Goal: Answer question/provide support

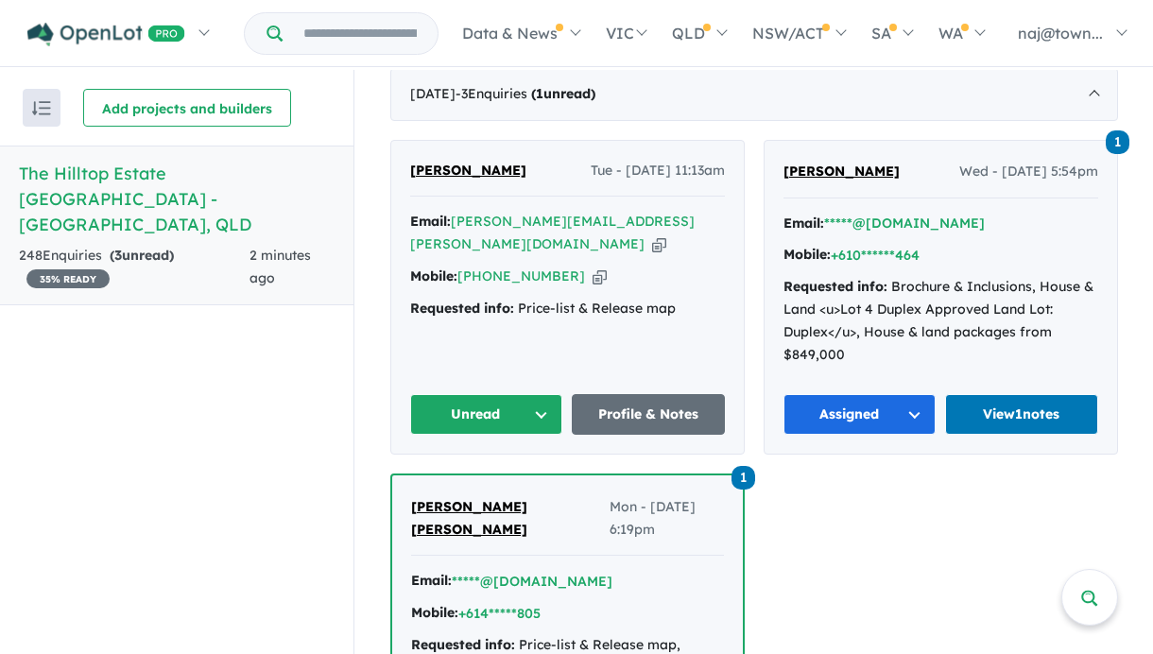
scroll to position [740, 0]
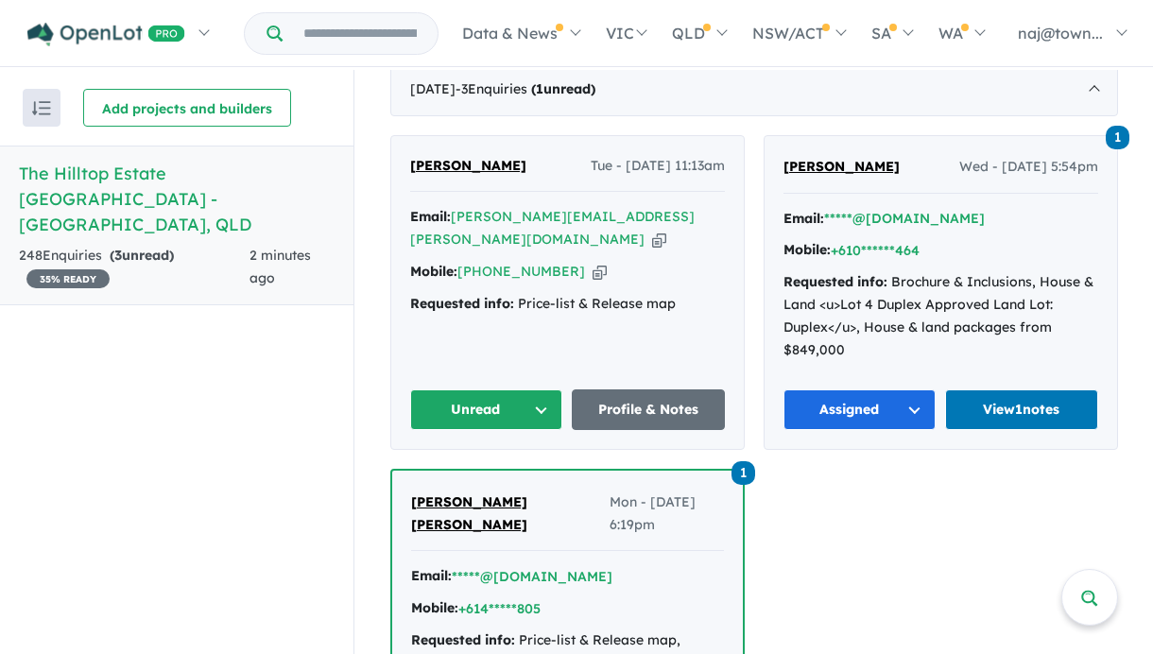
click at [546, 389] on button "Unread" at bounding box center [486, 409] width 153 height 41
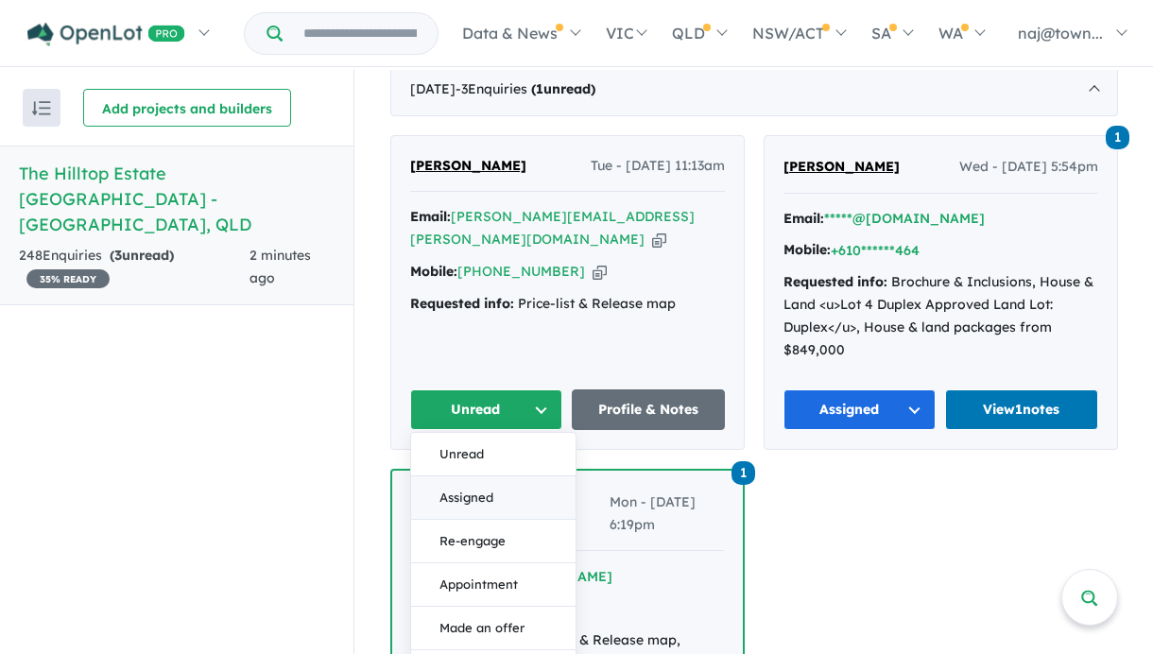
click at [475, 476] on button "Assigned" at bounding box center [493, 497] width 164 height 43
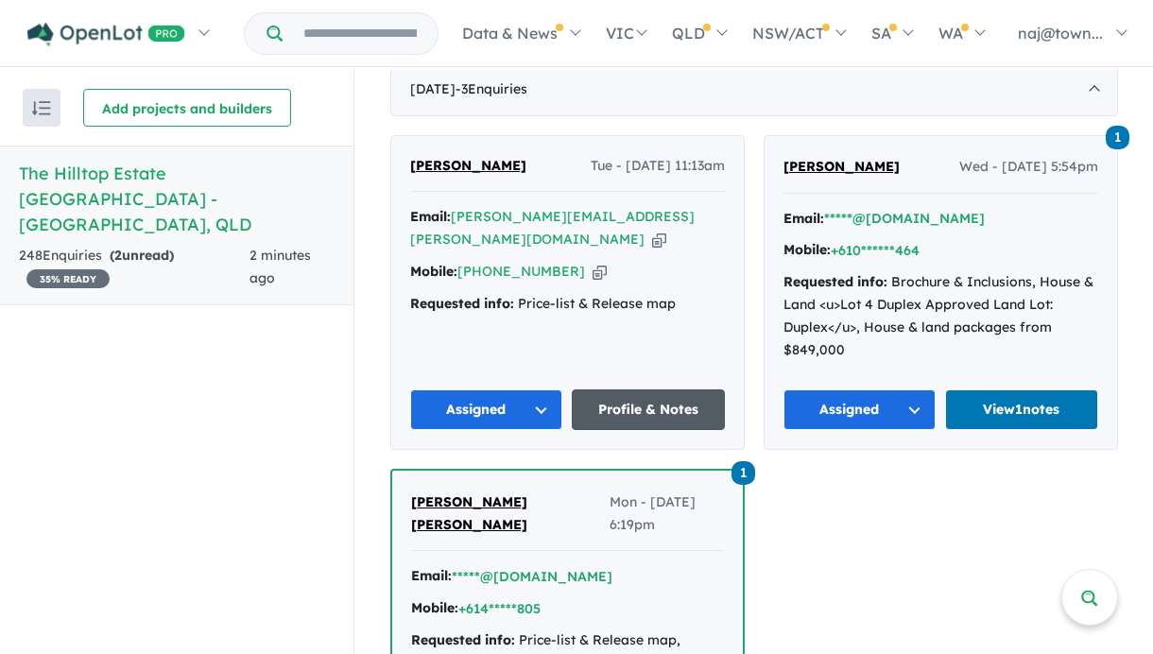
click at [633, 389] on link "Profile & Notes" at bounding box center [648, 409] width 153 height 41
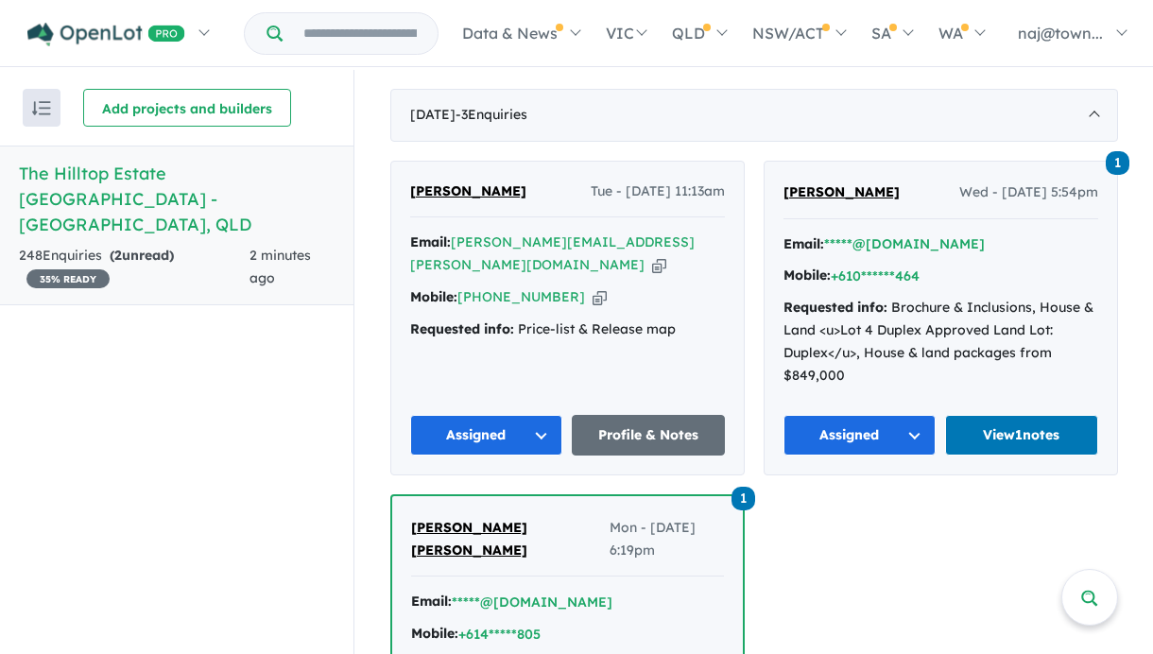
scroll to position [711, 0]
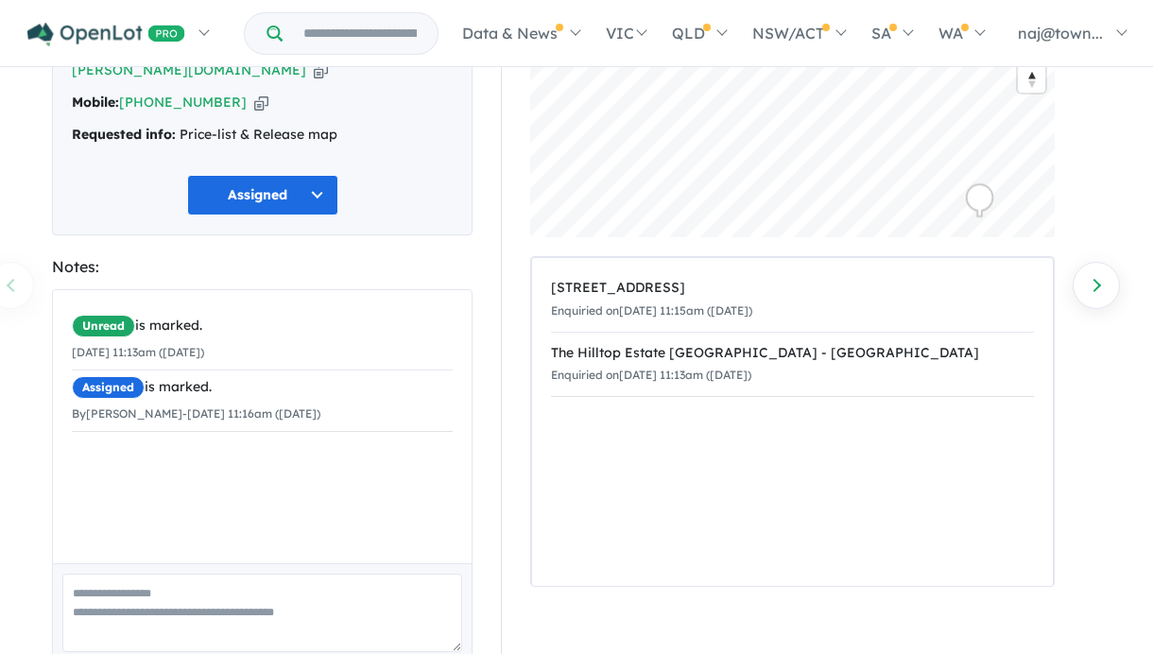
scroll to position [174, 0]
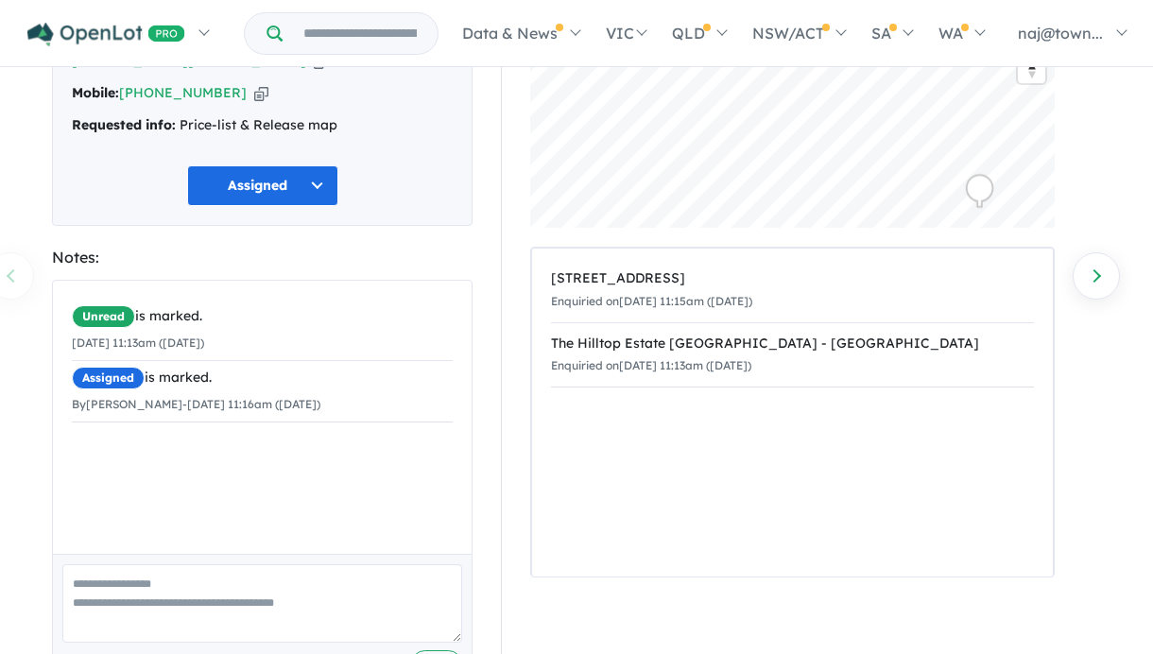
click at [393, 429] on div "Unread is marked. 16/09/2025 11:13am (Tuesday) Assigned is marked. By Naj Elsay…" at bounding box center [262, 417] width 419 height 273
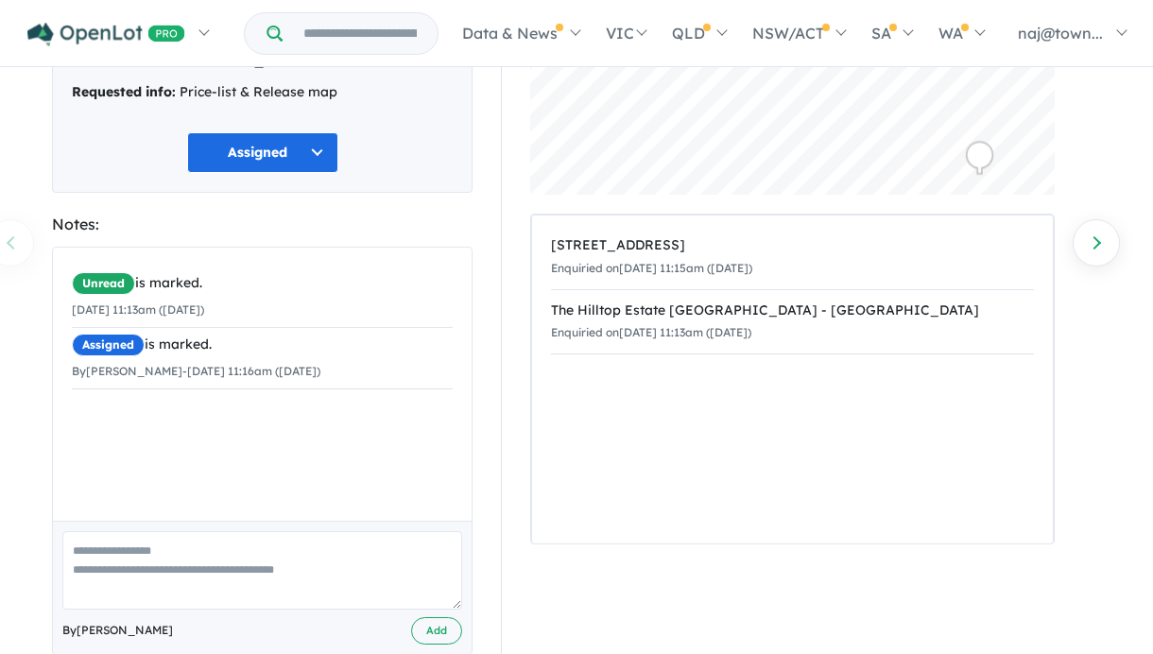
scroll to position [224, 0]
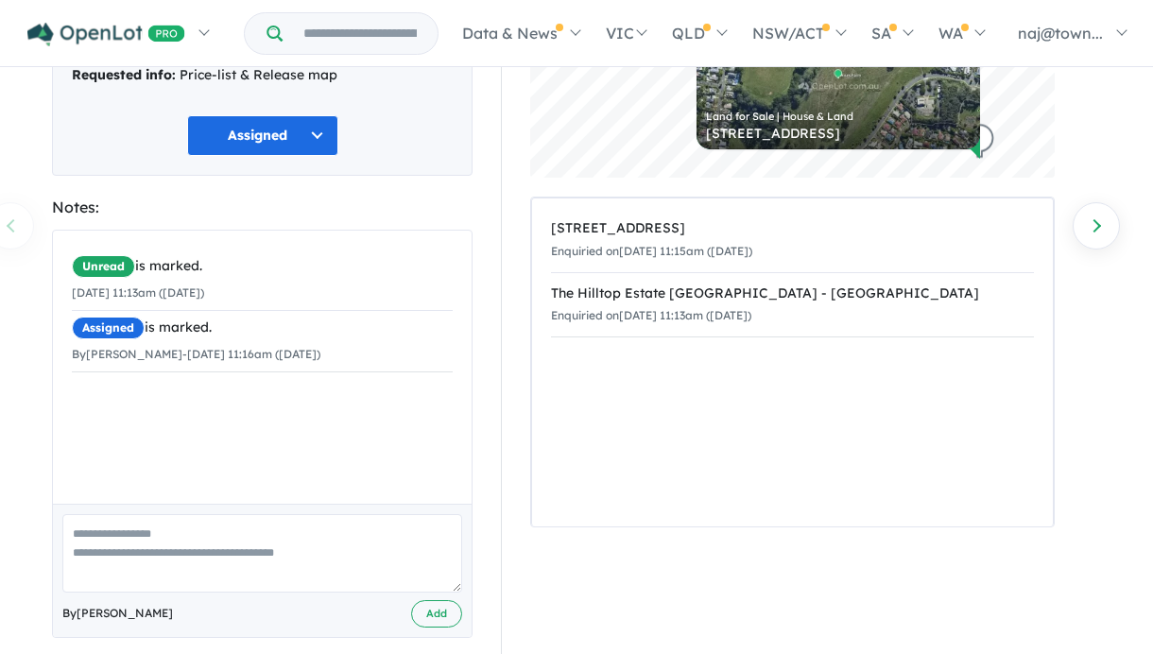
click at [240, 514] on textarea at bounding box center [262, 553] width 400 height 78
type textarea "**********"
click at [427, 600] on button "Add" at bounding box center [436, 613] width 51 height 27
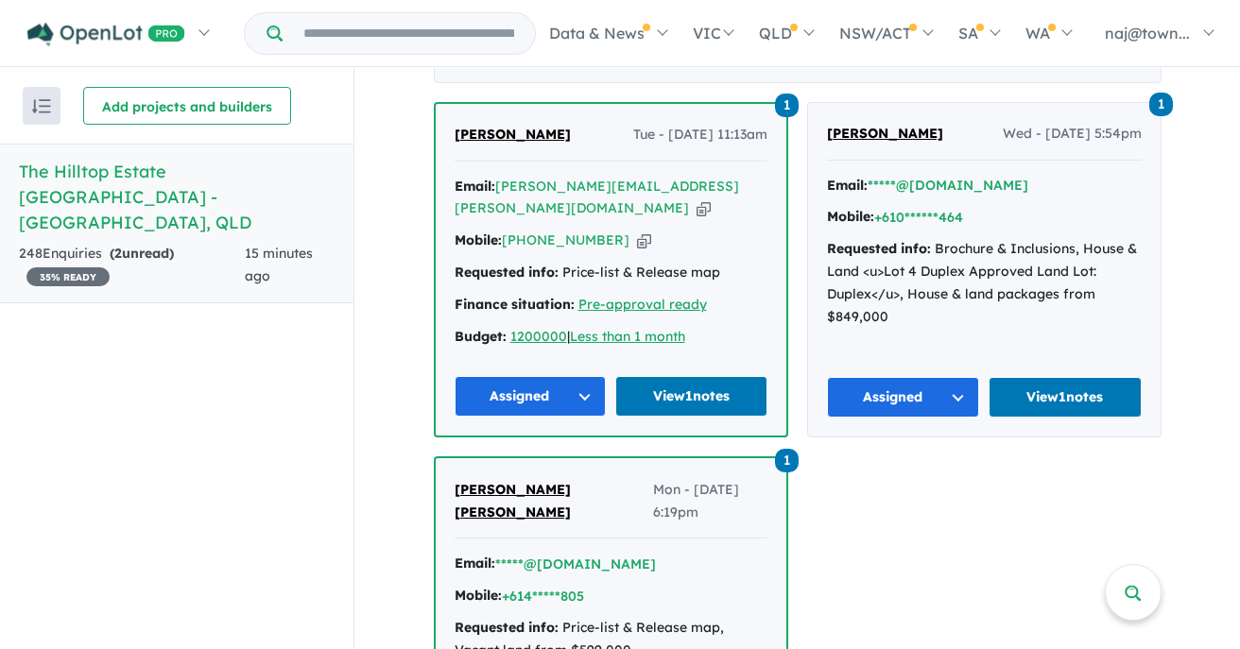
scroll to position [749, 0]
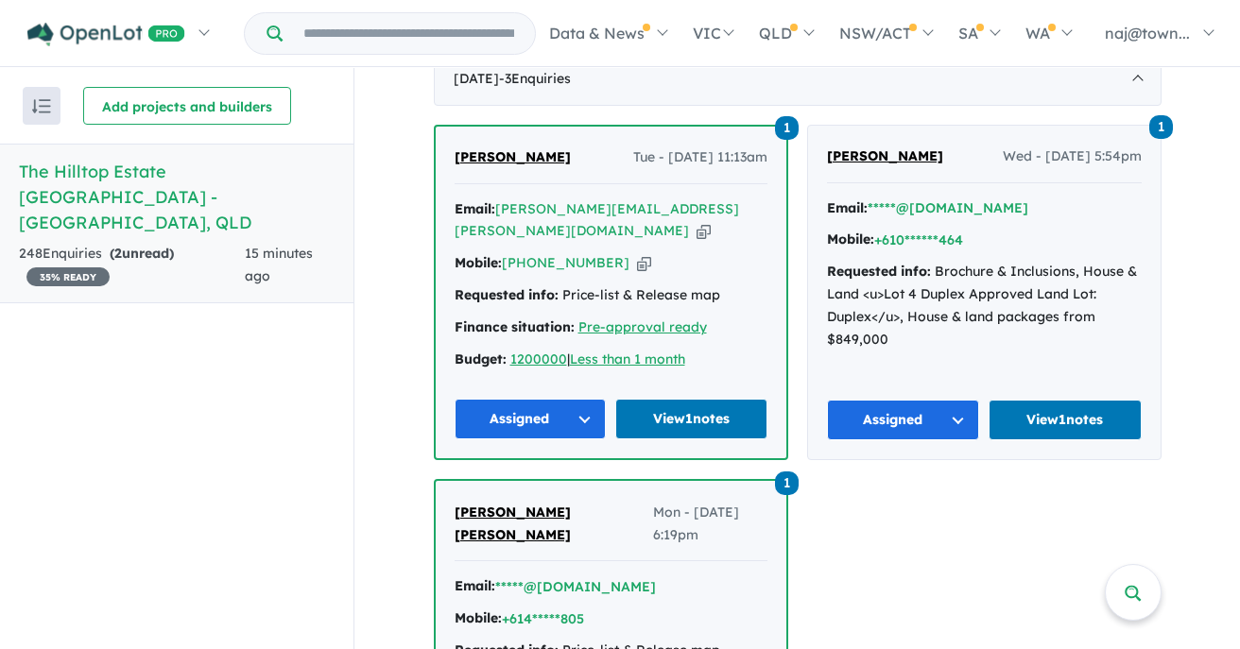
click at [697, 221] on icon "button" at bounding box center [704, 231] width 14 height 20
